Goal: Find contact information: Find contact information

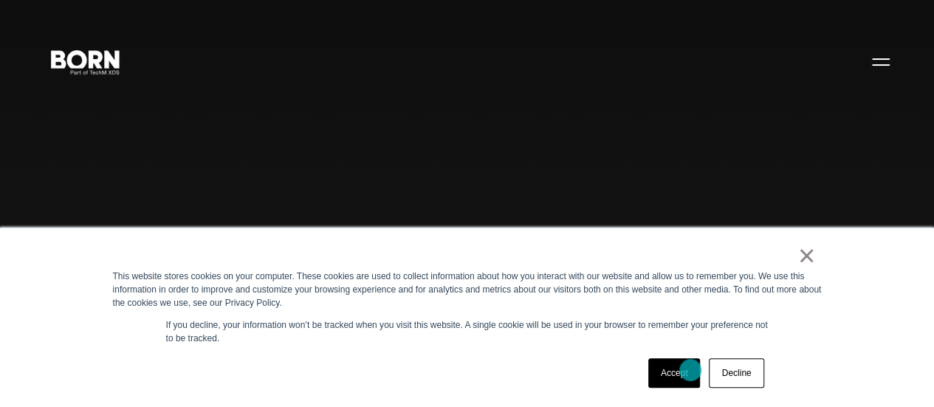
click at [691, 370] on link "Accept" at bounding box center [674, 373] width 52 height 30
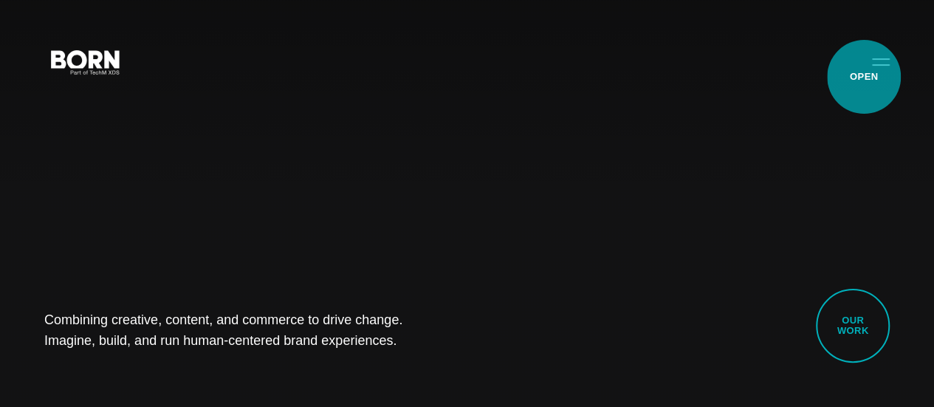
click at [864, 77] on button "Primary Menu" at bounding box center [880, 61] width 35 height 31
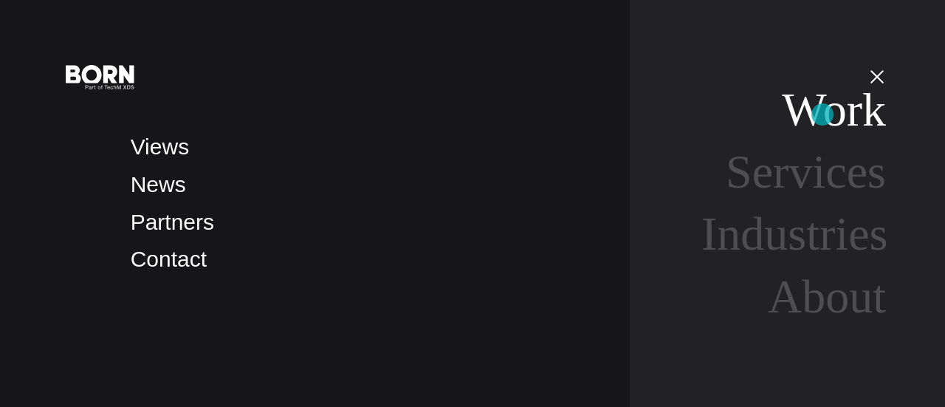
click at [822, 114] on link "Work" at bounding box center [834, 109] width 104 height 52
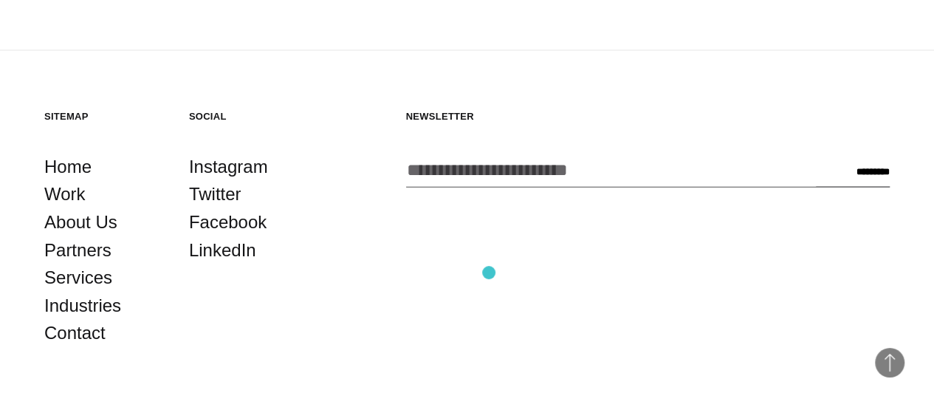
scroll to position [4207, 0]
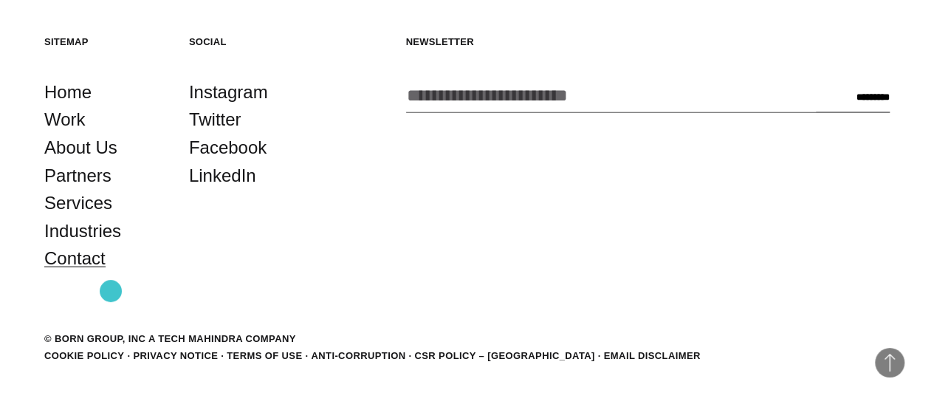
click at [106, 272] on link "Contact" at bounding box center [74, 258] width 61 height 28
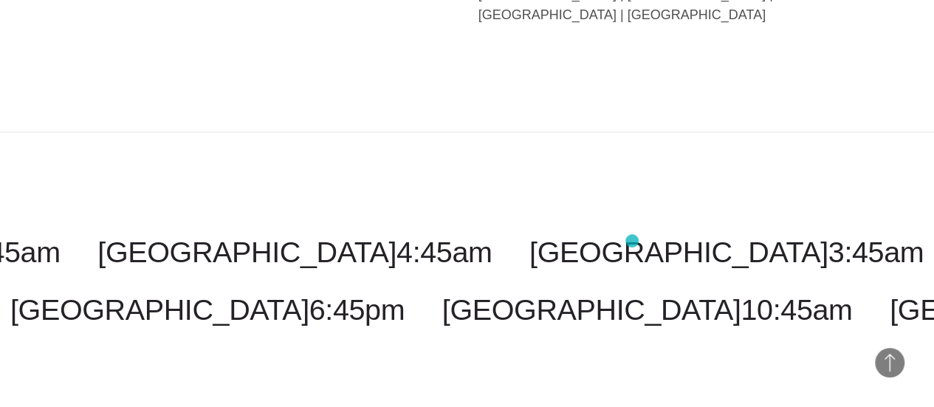
scroll to position [3797, 0]
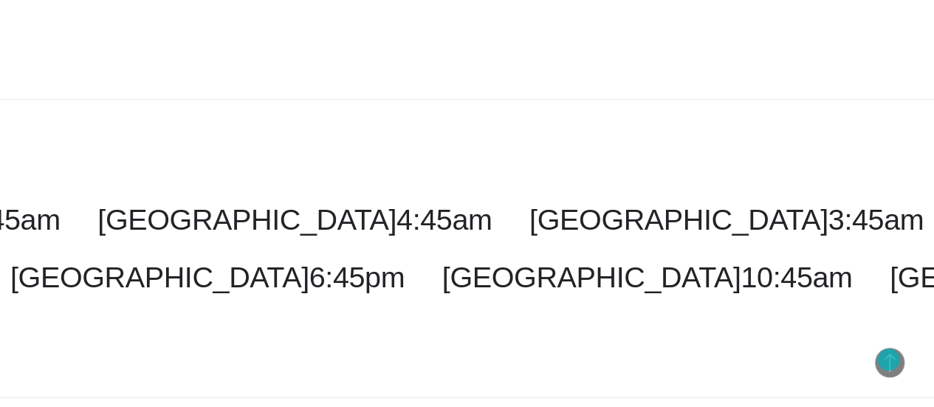
click at [889, 359] on span "Back to Top" at bounding box center [890, 363] width 30 height 30
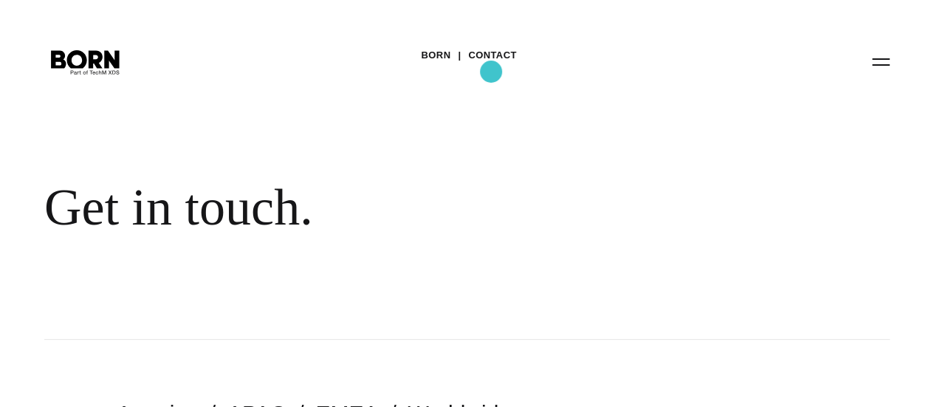
click at [491, 66] on link "Contact" at bounding box center [492, 55] width 48 height 22
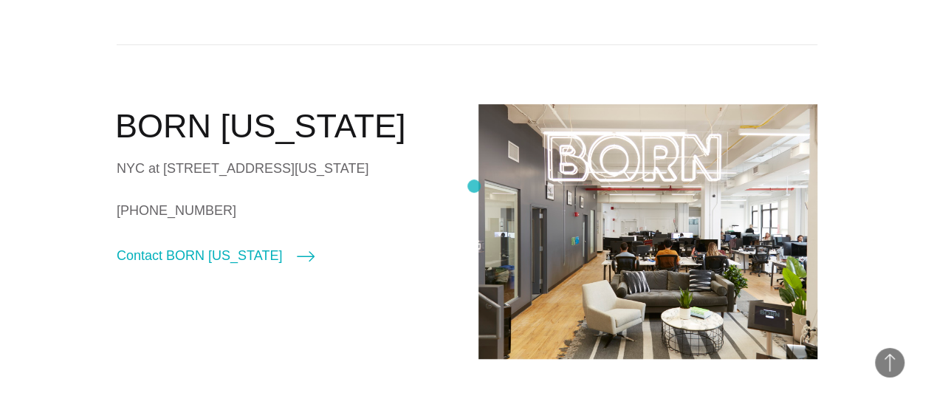
scroll to position [590, 0]
